Goal: Task Accomplishment & Management: Use online tool/utility

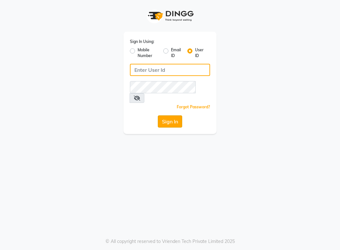
type input "e3750-21"
click at [171, 115] on button "Sign In" at bounding box center [170, 121] width 24 height 12
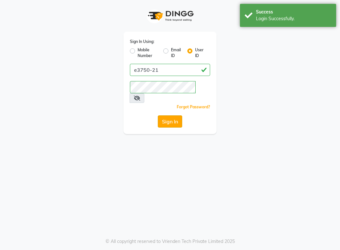
select select "8452"
select select "service"
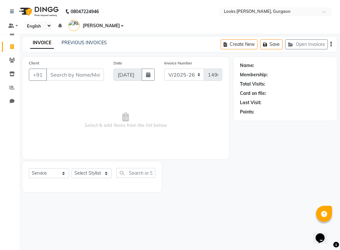
click at [171, 112] on span "Select & add items from the list below" at bounding box center [125, 121] width 193 height 64
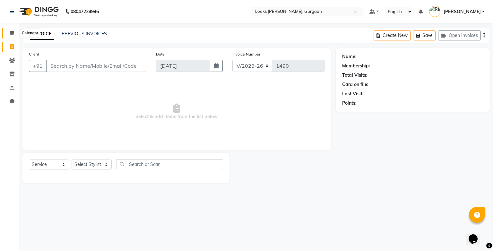
click at [15, 34] on span at bounding box center [11, 33] width 11 height 7
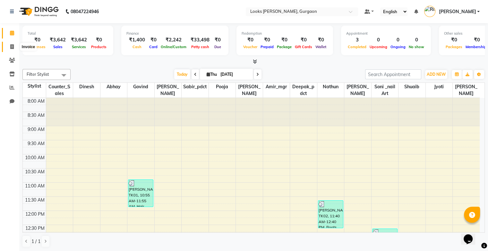
click at [12, 47] on icon at bounding box center [12, 46] width 4 height 5
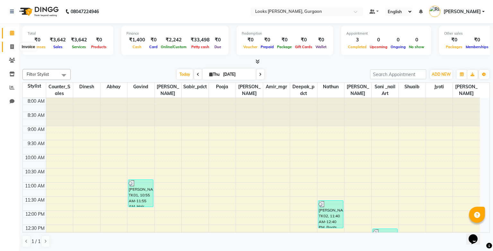
select select "8452"
select select "service"
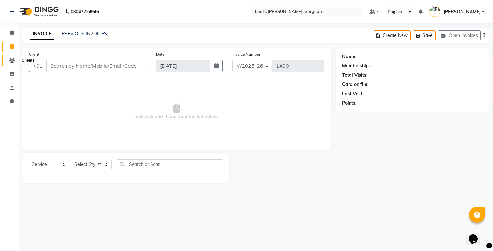
click at [12, 61] on icon at bounding box center [12, 60] width 6 height 5
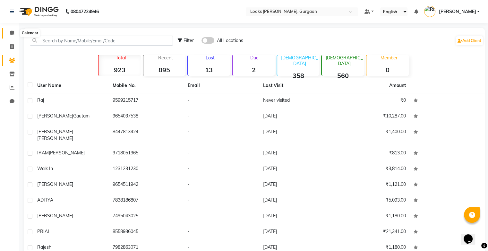
click at [12, 34] on icon at bounding box center [12, 32] width 4 height 5
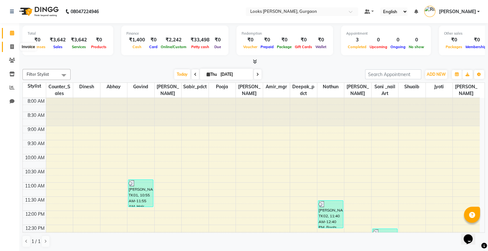
click at [13, 46] on icon at bounding box center [12, 46] width 4 height 5
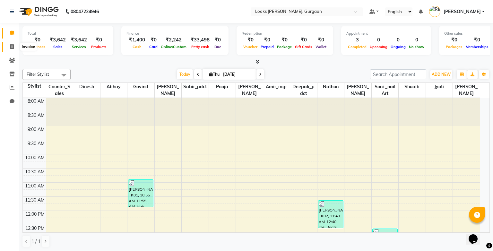
select select "8452"
select select "service"
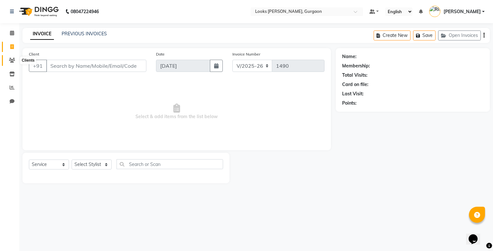
click at [13, 60] on icon at bounding box center [12, 60] width 6 height 5
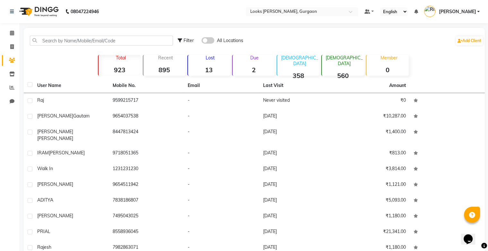
click at [203, 62] on div "Lost 13" at bounding box center [208, 65] width 43 height 21
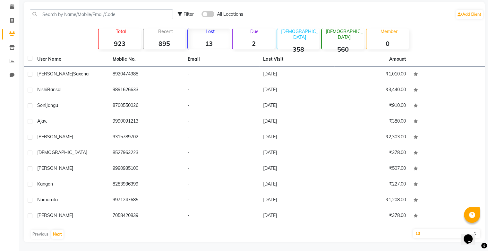
scroll to position [27, 0]
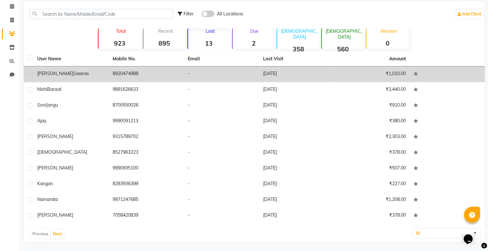
click at [177, 75] on td "8920474988" at bounding box center [146, 74] width 75 height 16
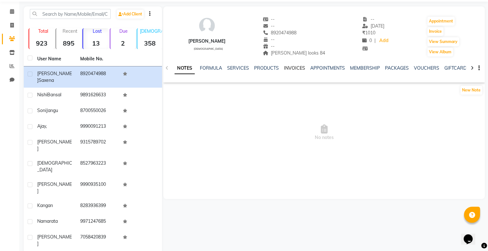
click at [299, 66] on link "INVOICES" at bounding box center [294, 68] width 21 height 6
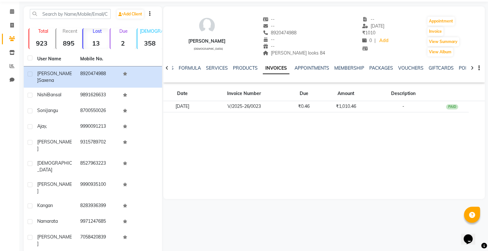
click at [167, 66] on icon at bounding box center [167, 68] width 3 height 4
click at [91, 44] on strong "13" at bounding box center [95, 43] width 25 height 8
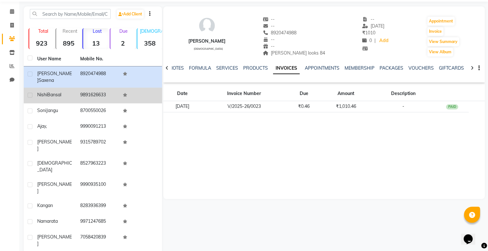
click at [92, 88] on td "9891626633" at bounding box center [97, 96] width 43 height 16
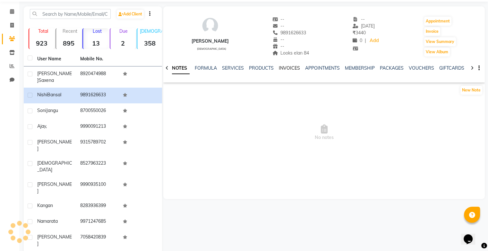
click at [280, 65] on link "INVOICES" at bounding box center [289, 68] width 21 height 6
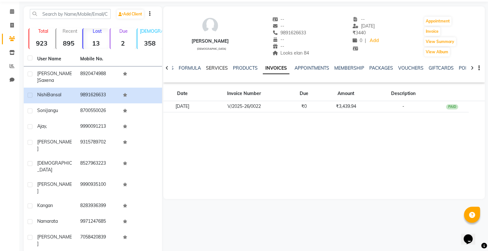
click at [217, 67] on link "SERVICES" at bounding box center [217, 68] width 22 height 6
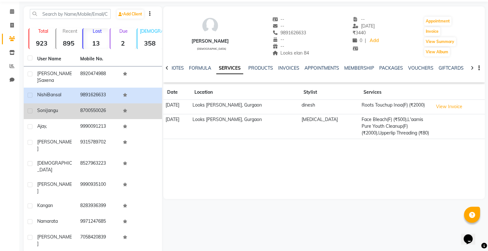
click at [99, 105] on td "8700550026" at bounding box center [97, 111] width 43 height 16
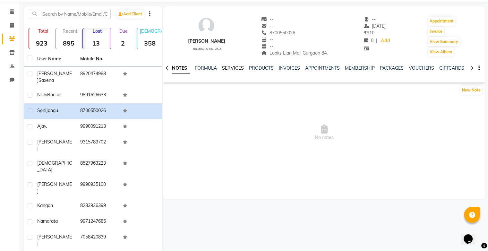
click at [230, 68] on link "SERVICES" at bounding box center [233, 68] width 22 height 6
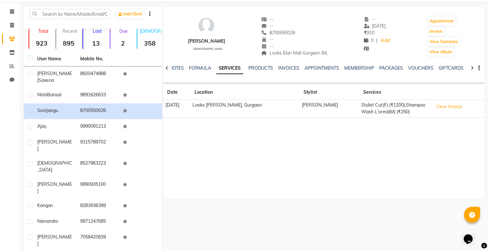
click at [117, 42] on strong "2" at bounding box center [122, 43] width 25 height 8
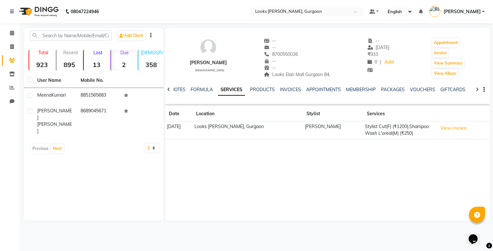
click at [124, 53] on p "Due" at bounding box center [124, 53] width 24 height 6
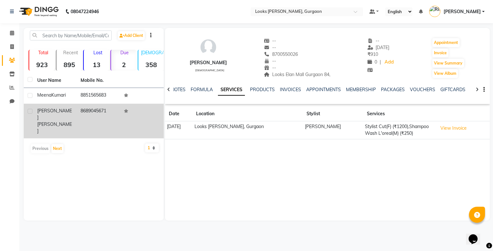
click at [96, 117] on td "8689045671" at bounding box center [98, 121] width 43 height 35
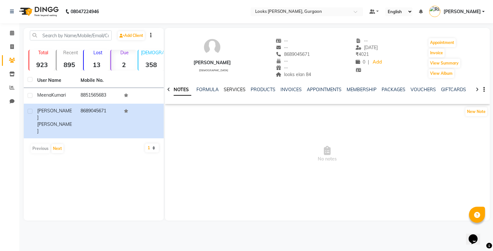
click at [238, 89] on link "SERVICES" at bounding box center [235, 90] width 22 height 6
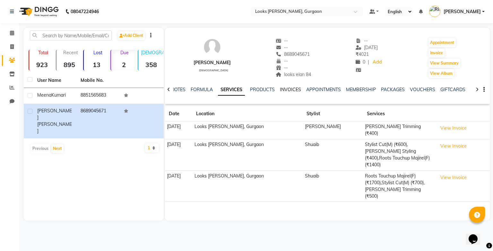
click at [283, 89] on link "INVOICES" at bounding box center [290, 90] width 21 height 6
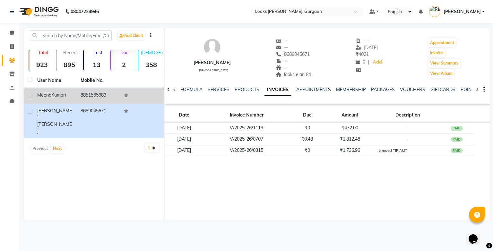
click at [117, 93] on td "8851565683" at bounding box center [98, 96] width 43 height 16
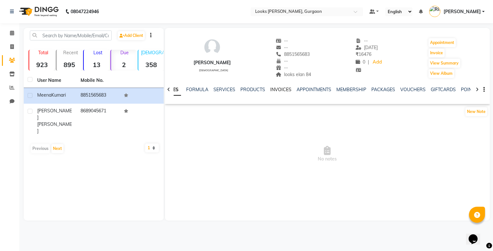
click at [287, 91] on link "INVOICES" at bounding box center [280, 90] width 21 height 6
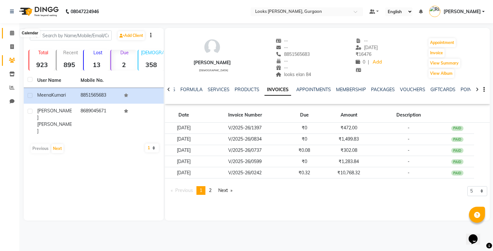
click at [14, 34] on span at bounding box center [11, 33] width 11 height 7
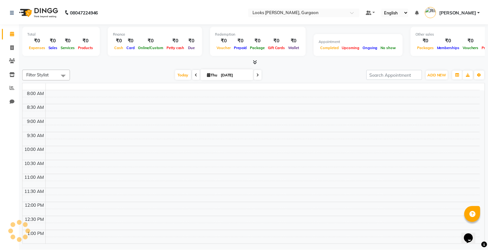
scroll to position [168, 0]
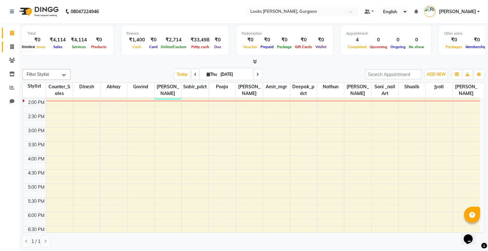
click at [14, 43] on span at bounding box center [11, 46] width 11 height 7
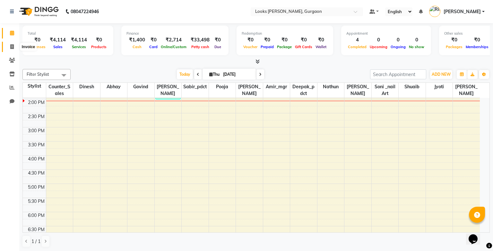
select select "8452"
select select "service"
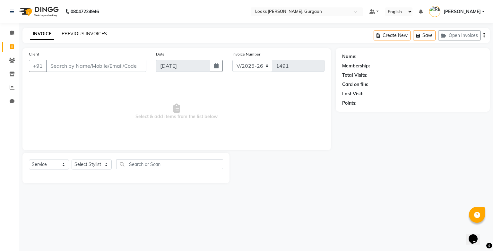
click at [83, 34] on link "PREVIOUS INVOICES" at bounding box center [84, 34] width 45 height 6
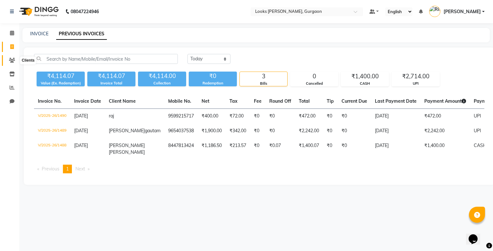
click at [12, 60] on icon at bounding box center [12, 60] width 6 height 5
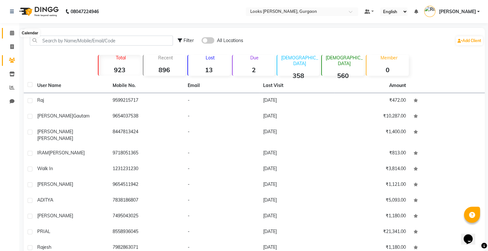
click at [6, 32] on span at bounding box center [11, 33] width 11 height 7
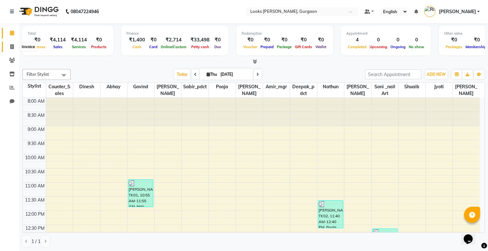
click at [14, 47] on span at bounding box center [11, 46] width 11 height 7
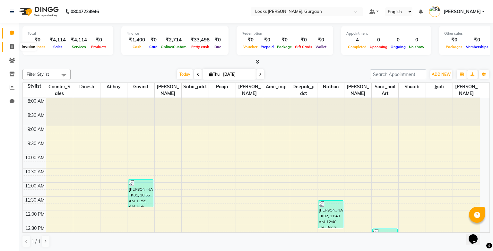
select select "8452"
select select "service"
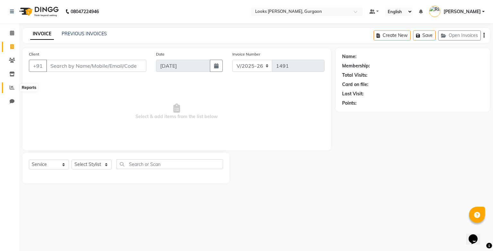
click at [14, 86] on icon at bounding box center [12, 87] width 5 height 5
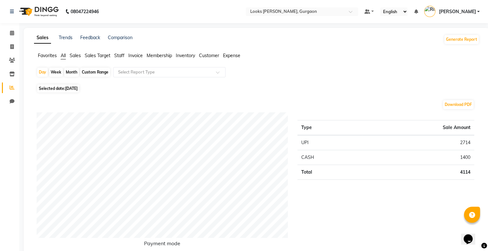
click at [123, 56] on span "Staff" at bounding box center [119, 56] width 10 height 6
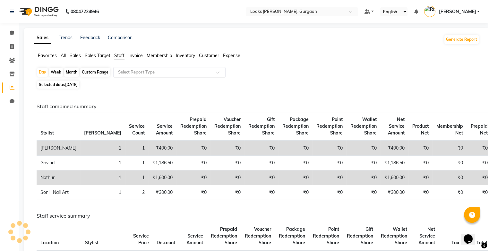
click at [155, 69] on input "text" at bounding box center [163, 72] width 92 height 6
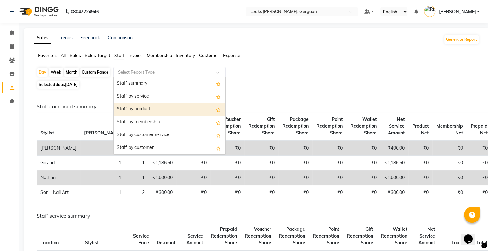
click at [160, 106] on div "Staff by product" at bounding box center [170, 109] width 112 height 13
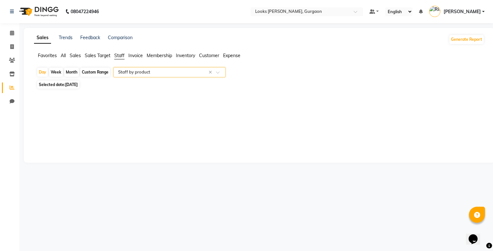
click at [78, 87] on span "[DATE]" at bounding box center [71, 84] width 13 height 5
select select "9"
select select "2025"
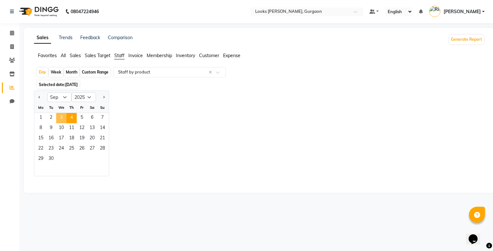
click at [65, 118] on span "3" at bounding box center [61, 118] width 10 height 10
select select "full_report"
select select "pdf"
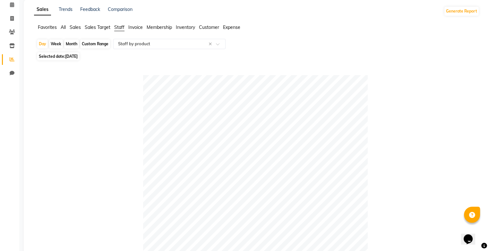
scroll to position [27, 0]
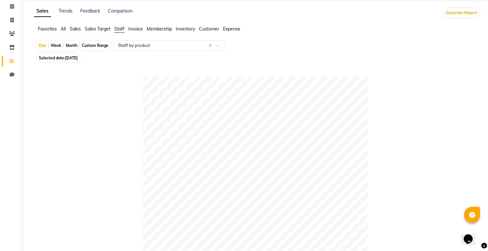
click at [79, 61] on span "Selected date: [DATE]" at bounding box center [58, 58] width 42 height 8
select select "9"
select select "2025"
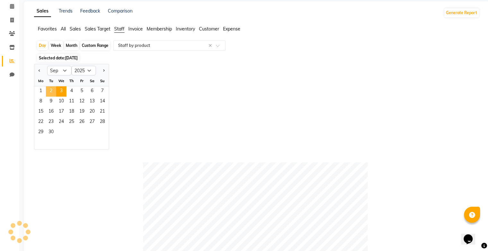
click at [49, 93] on span "2" at bounding box center [51, 91] width 10 height 10
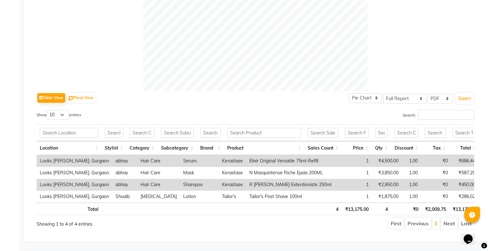
scroll to position [246, 0]
drag, startPoint x: 492, startPoint y: 175, endPoint x: 344, endPoint y: 103, distance: 165.2
click at [340, 110] on div "Search:" at bounding box center [367, 116] width 214 height 13
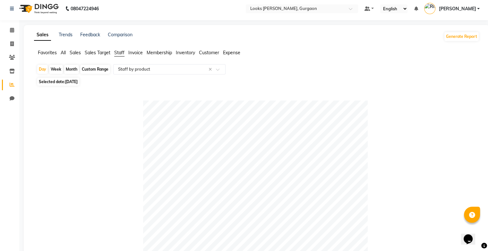
scroll to position [0, 0]
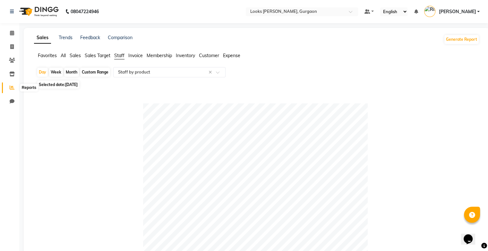
click at [14, 87] on span at bounding box center [11, 87] width 11 height 7
click at [12, 34] on icon at bounding box center [12, 32] width 4 height 5
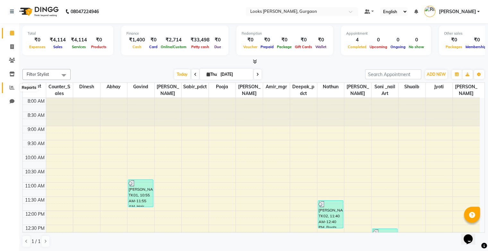
click at [12, 87] on icon at bounding box center [12, 87] width 5 height 5
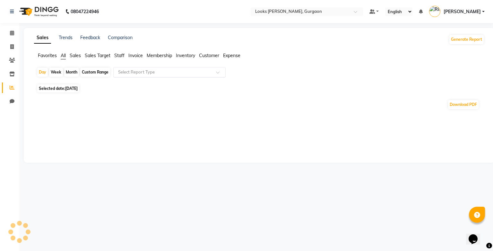
click at [130, 70] on input "text" at bounding box center [163, 72] width 92 height 6
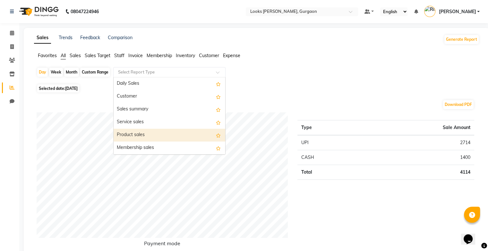
click at [142, 129] on div "Product sales" at bounding box center [170, 135] width 112 height 13
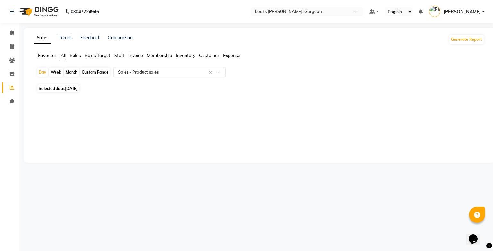
click at [78, 88] on span "[DATE]" at bounding box center [71, 88] width 13 height 5
select select "9"
select select "2025"
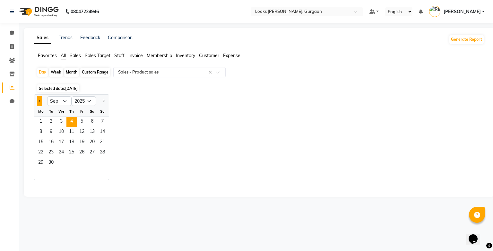
click at [40, 100] on span "Previous month" at bounding box center [39, 100] width 2 height 2
select select "8"
click at [79, 119] on span "1" at bounding box center [82, 122] width 10 height 10
select select "full_report"
select select "pdf"
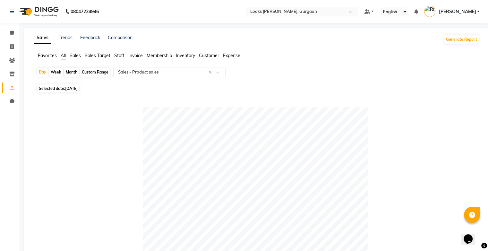
click at [67, 73] on div "Month" at bounding box center [71, 72] width 15 height 9
select select "8"
select select "2025"
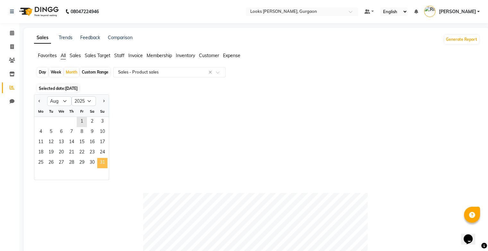
click at [100, 164] on span "31" at bounding box center [102, 163] width 10 height 10
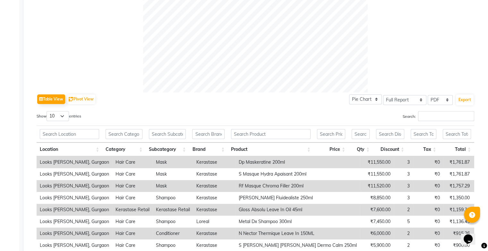
scroll to position [245, 0]
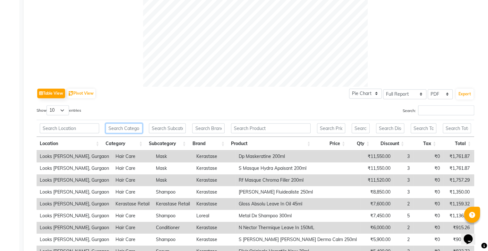
click at [134, 130] on input "text" at bounding box center [124, 128] width 37 height 10
click at [241, 131] on input "text" at bounding box center [271, 128] width 80 height 10
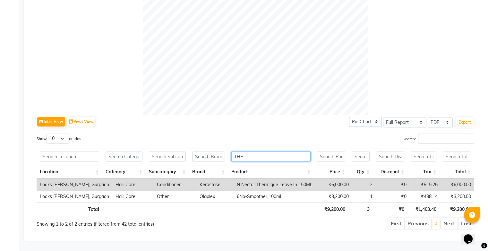
scroll to position [221, 0]
type input "THE"
click at [114, 180] on td "Hair Care" at bounding box center [132, 185] width 41 height 12
click at [82, 179] on td "Looks [PERSON_NAME], Gurgaon" at bounding box center [75, 185] width 76 height 12
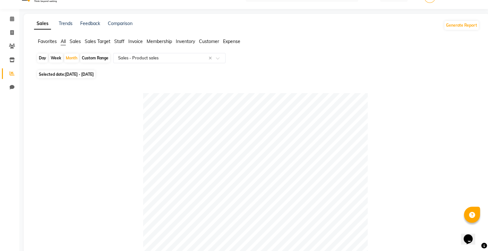
scroll to position [0, 0]
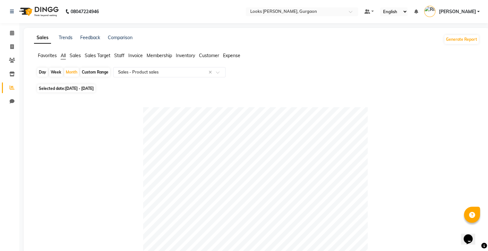
click at [85, 72] on div "Custom Range" at bounding box center [95, 72] width 30 height 9
select select "8"
select select "2025"
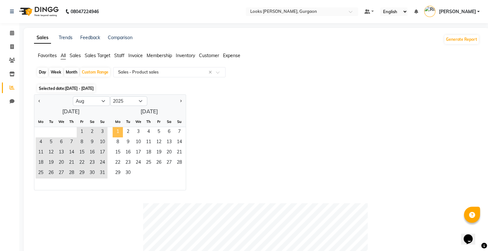
click at [119, 130] on span "1" at bounding box center [118, 132] width 10 height 10
select select "9"
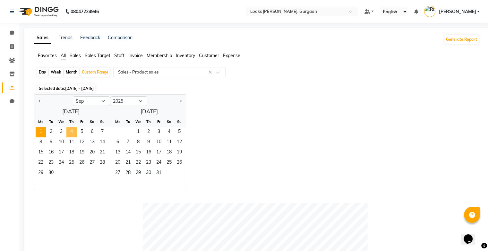
click at [72, 131] on span "4" at bounding box center [71, 132] width 10 height 10
click at [324, 117] on div "Jan Feb Mar Apr May Jun [DATE] Aug Sep Oct Nov [DATE] 2016 2017 2018 2019 2020 …" at bounding box center [256, 142] width 445 height 96
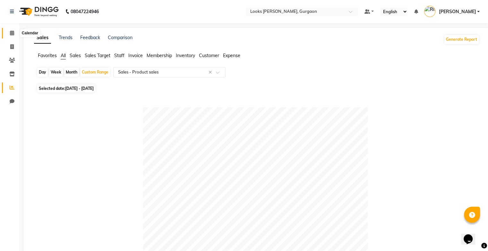
click at [12, 32] on icon at bounding box center [12, 32] width 4 height 5
